Goal: Task Accomplishment & Management: Manage account settings

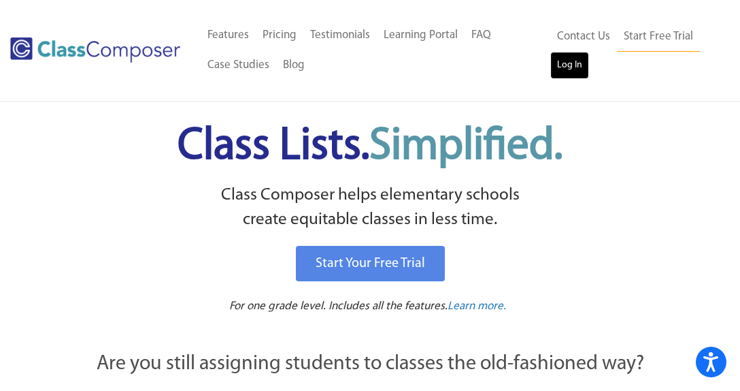
click at [574, 65] on link "Log In" at bounding box center [569, 65] width 39 height 27
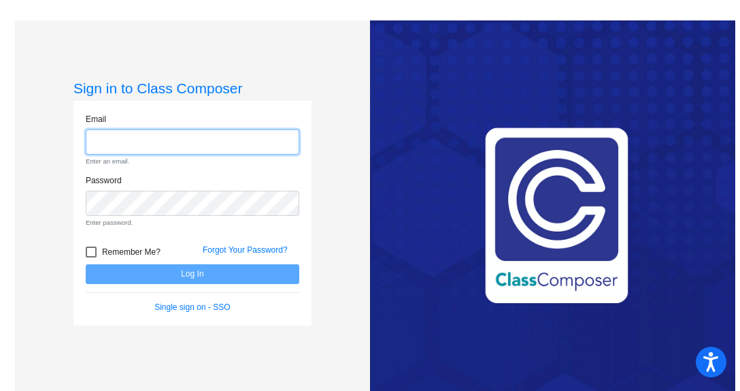
type input "[EMAIL_ADDRESS][DOMAIN_NAME]"
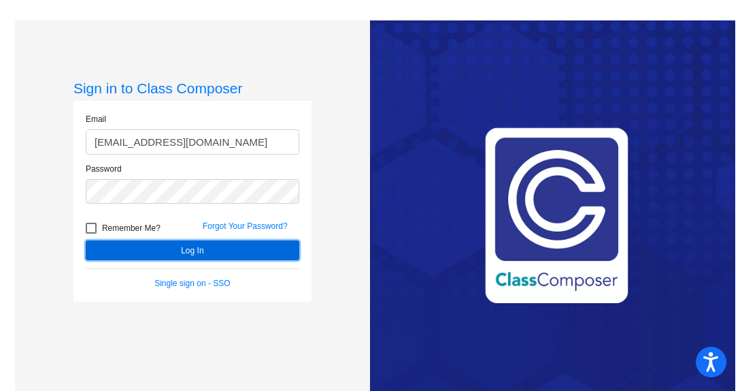
click at [259, 245] on button "Log In" at bounding box center [193, 250] width 214 height 20
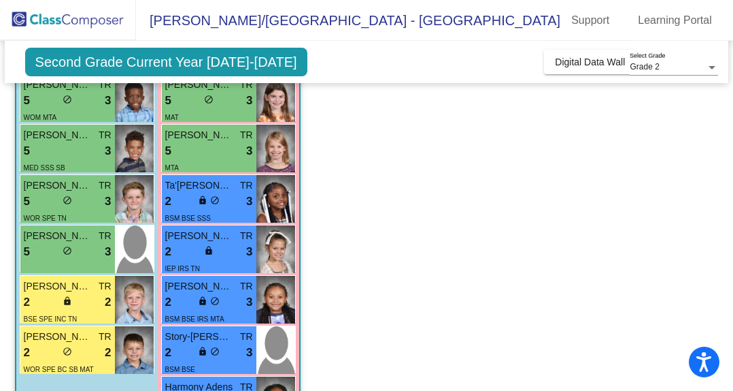
scroll to position [354, 0]
